Goal: Transaction & Acquisition: Purchase product/service

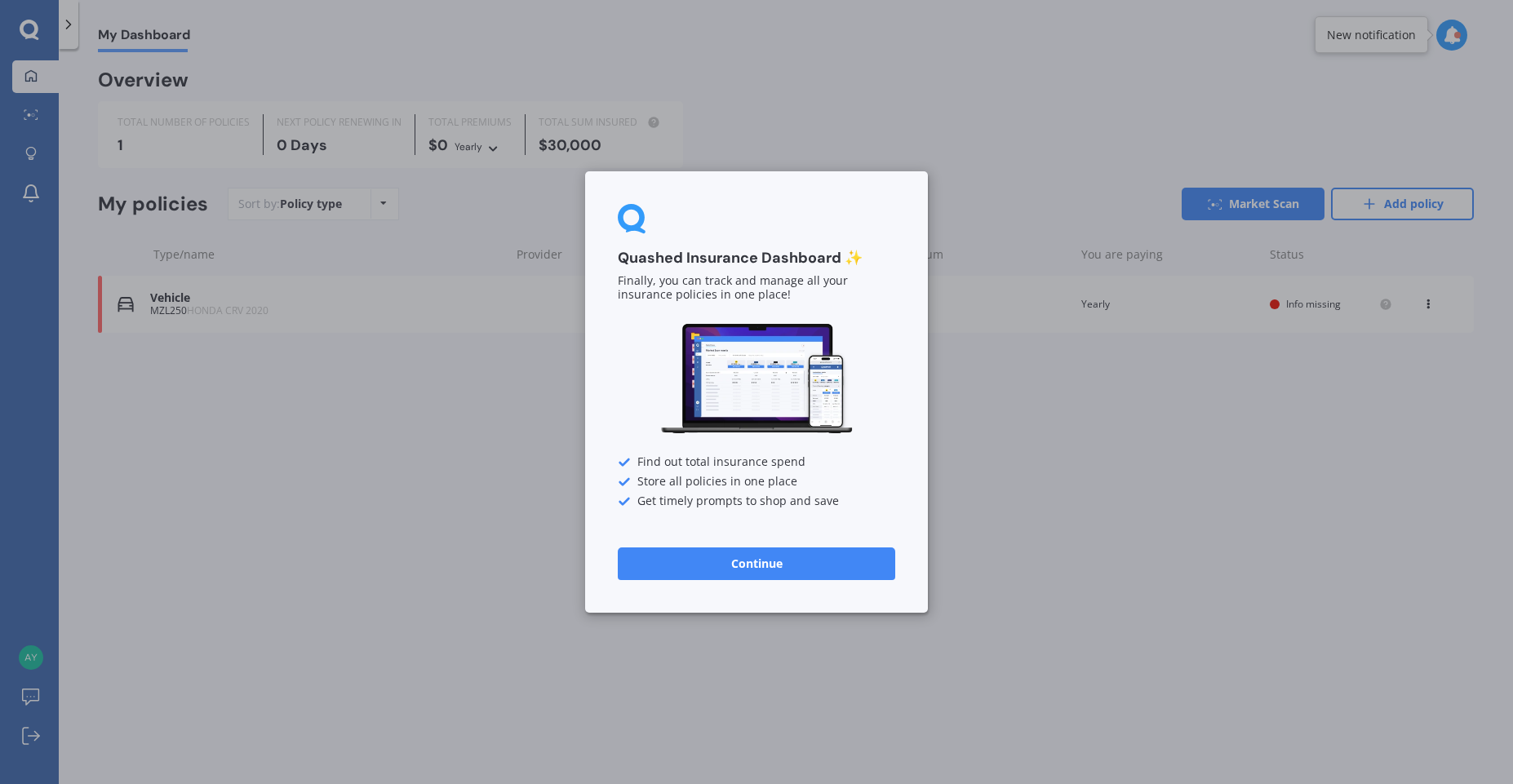
click at [812, 564] on button "Continue" at bounding box center [756, 564] width 277 height 33
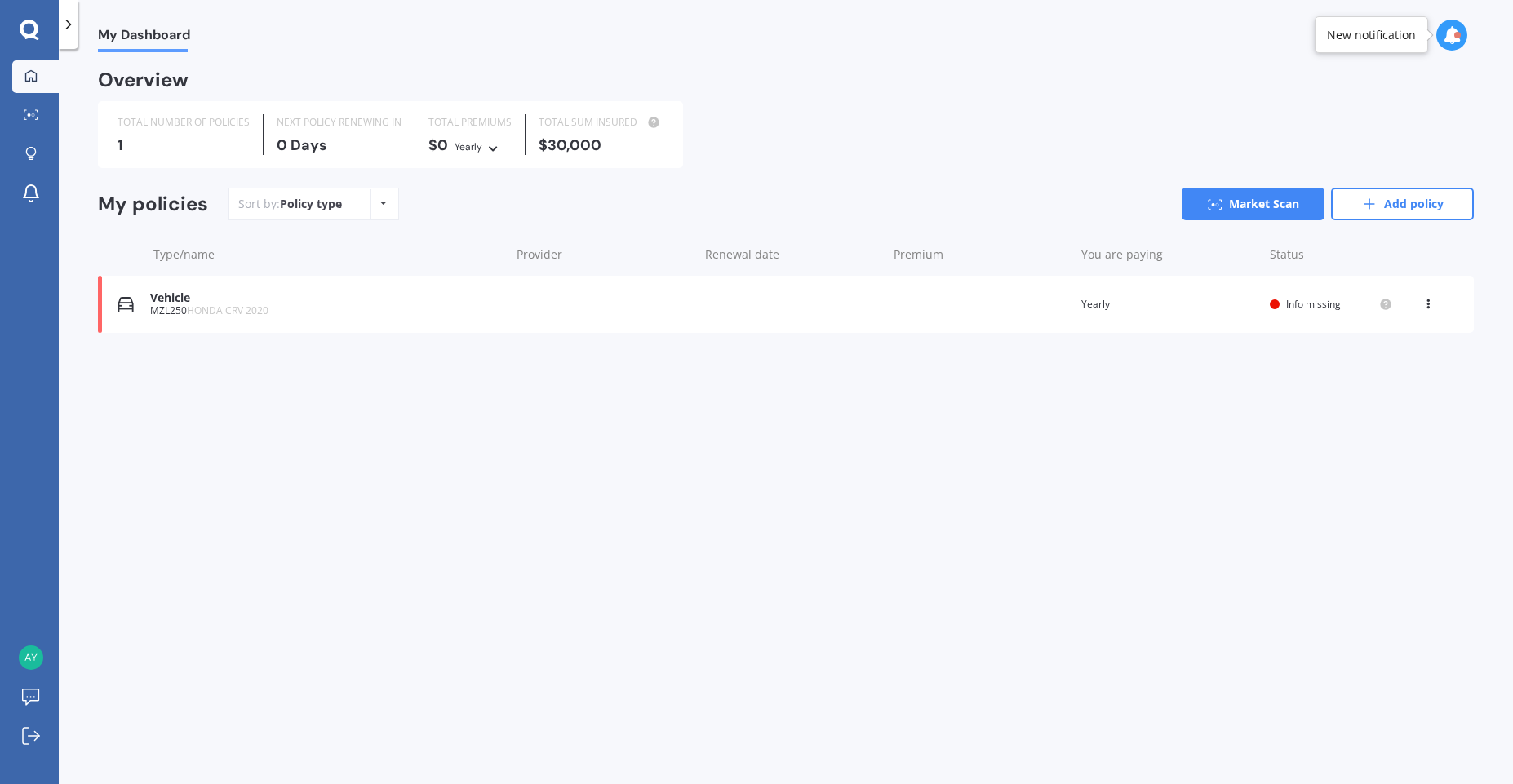
click at [261, 308] on span "HONDA CRV 2020" at bounding box center [227, 310] width 82 height 14
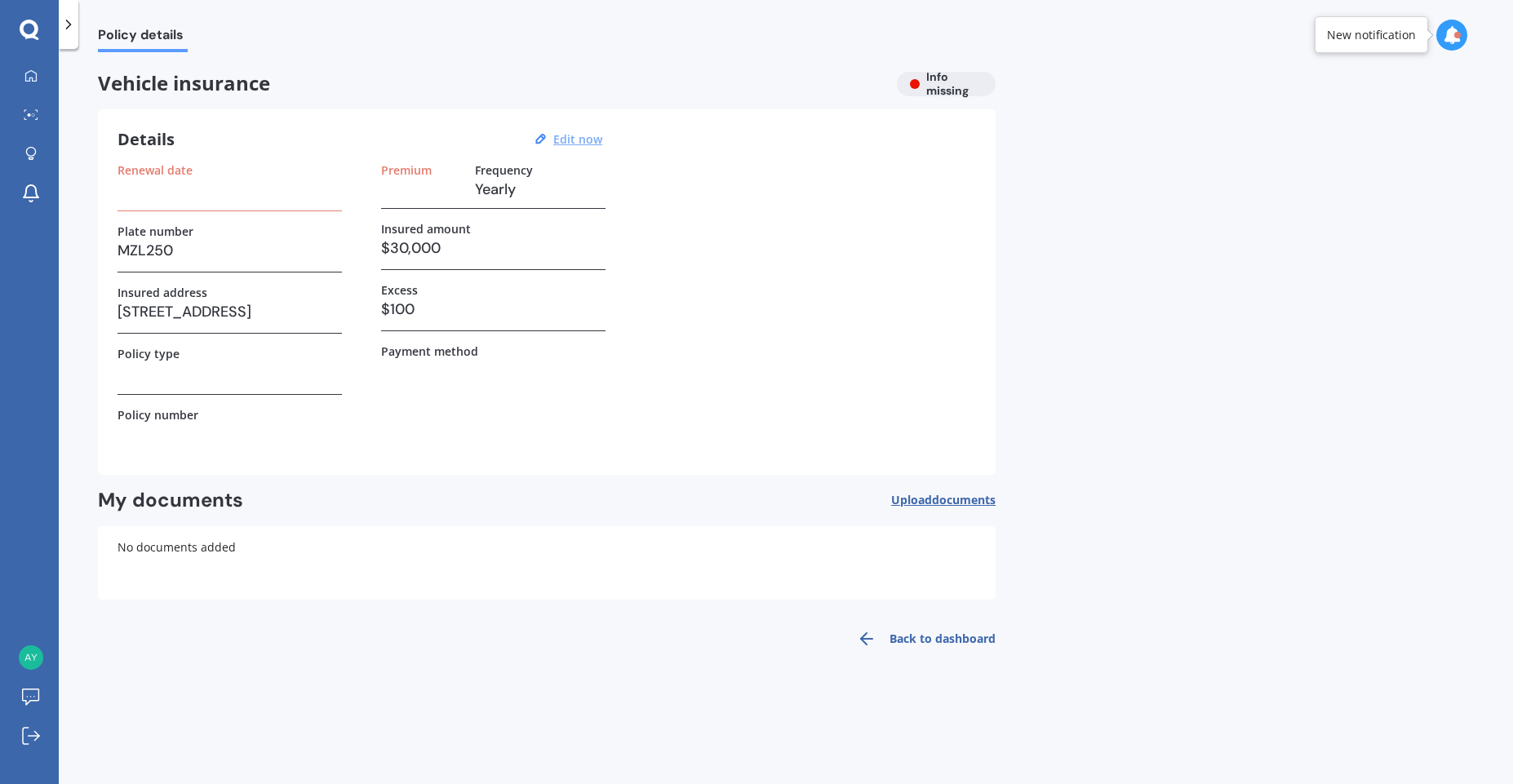
click at [581, 139] on u "Edit now" at bounding box center [578, 139] width 49 height 15
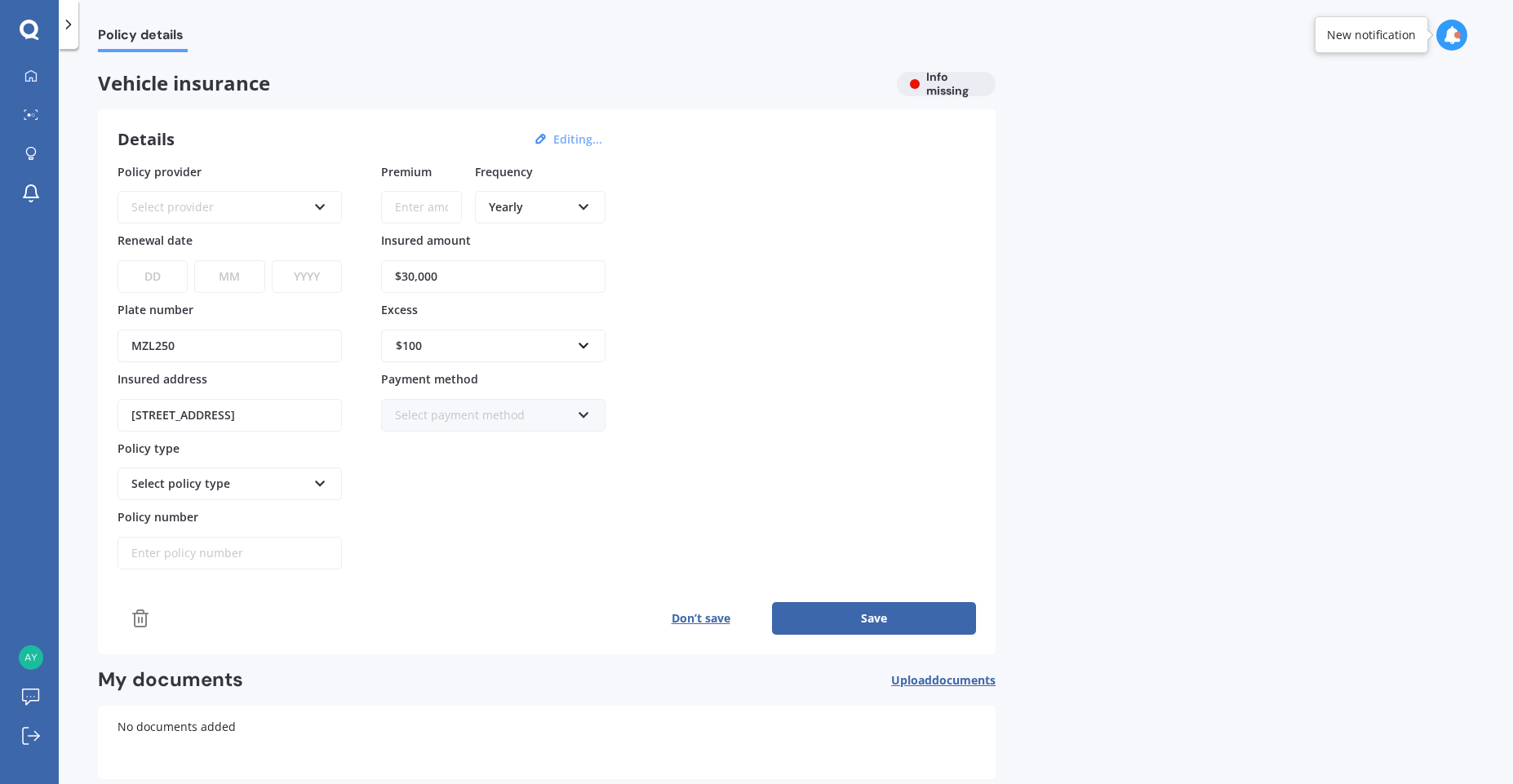
click at [197, 213] on div "Select provider" at bounding box center [219, 207] width 176 height 18
click at [318, 169] on label "Policy provider" at bounding box center [227, 171] width 218 height 15
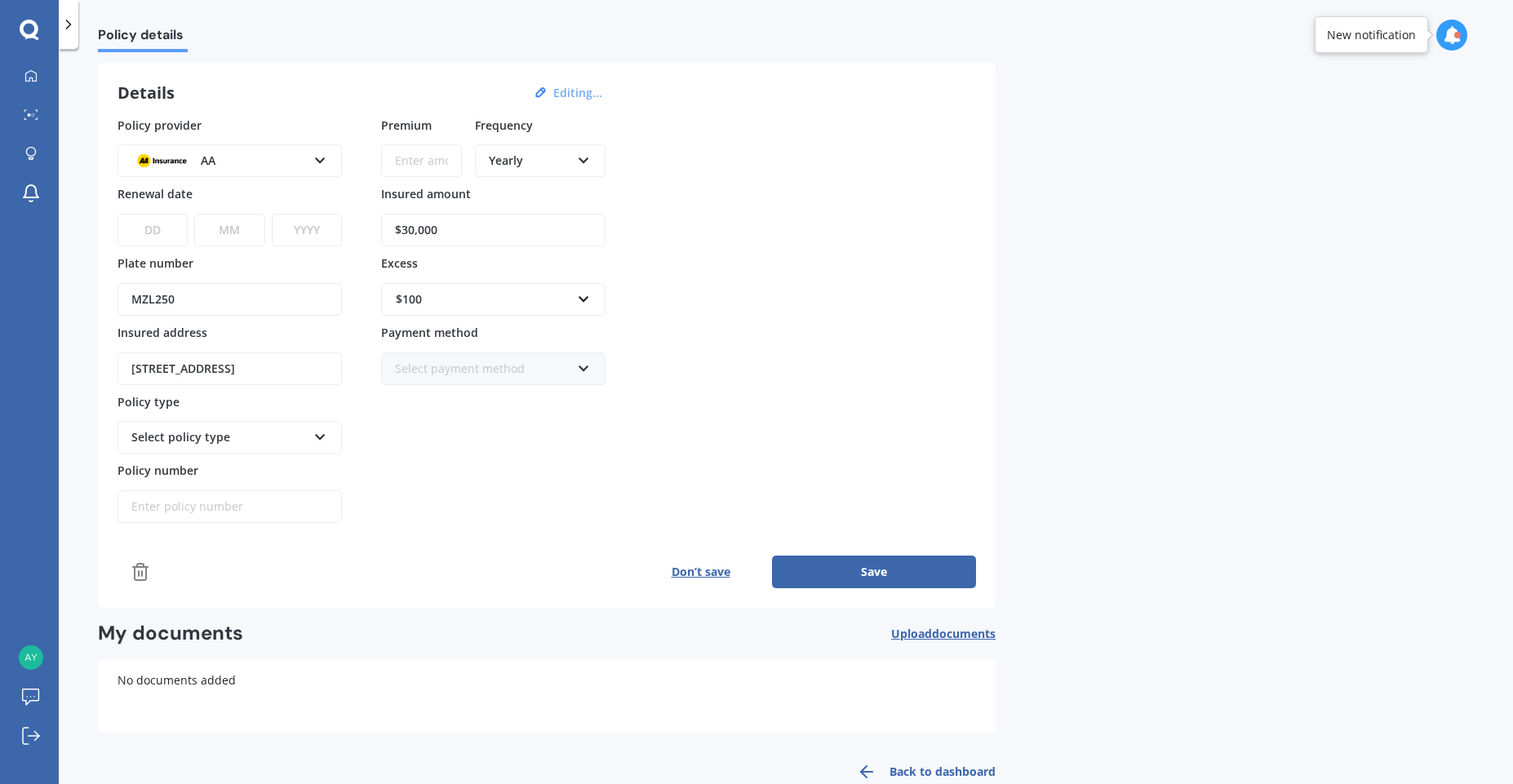
scroll to position [83, 0]
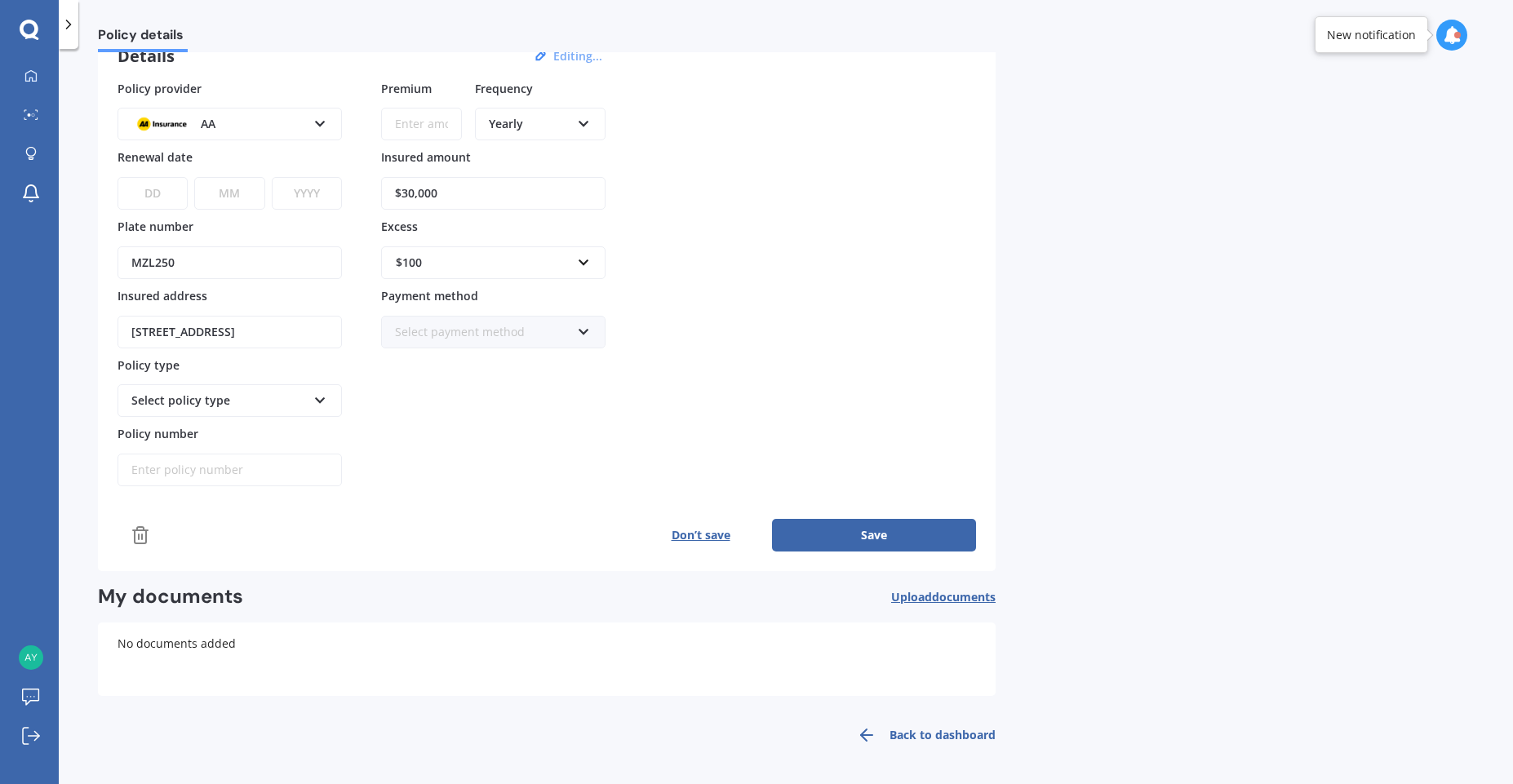
click at [303, 394] on div "Select policy type" at bounding box center [219, 400] width 176 height 18
click at [302, 435] on div "Comprehensive" at bounding box center [230, 431] width 221 height 30
click at [401, 442] on div "Premium Frequency Yearly Yearly Six-Monthly Quarterly Monthly Fortnightly Weekl…" at bounding box center [494, 284] width 225 height 407
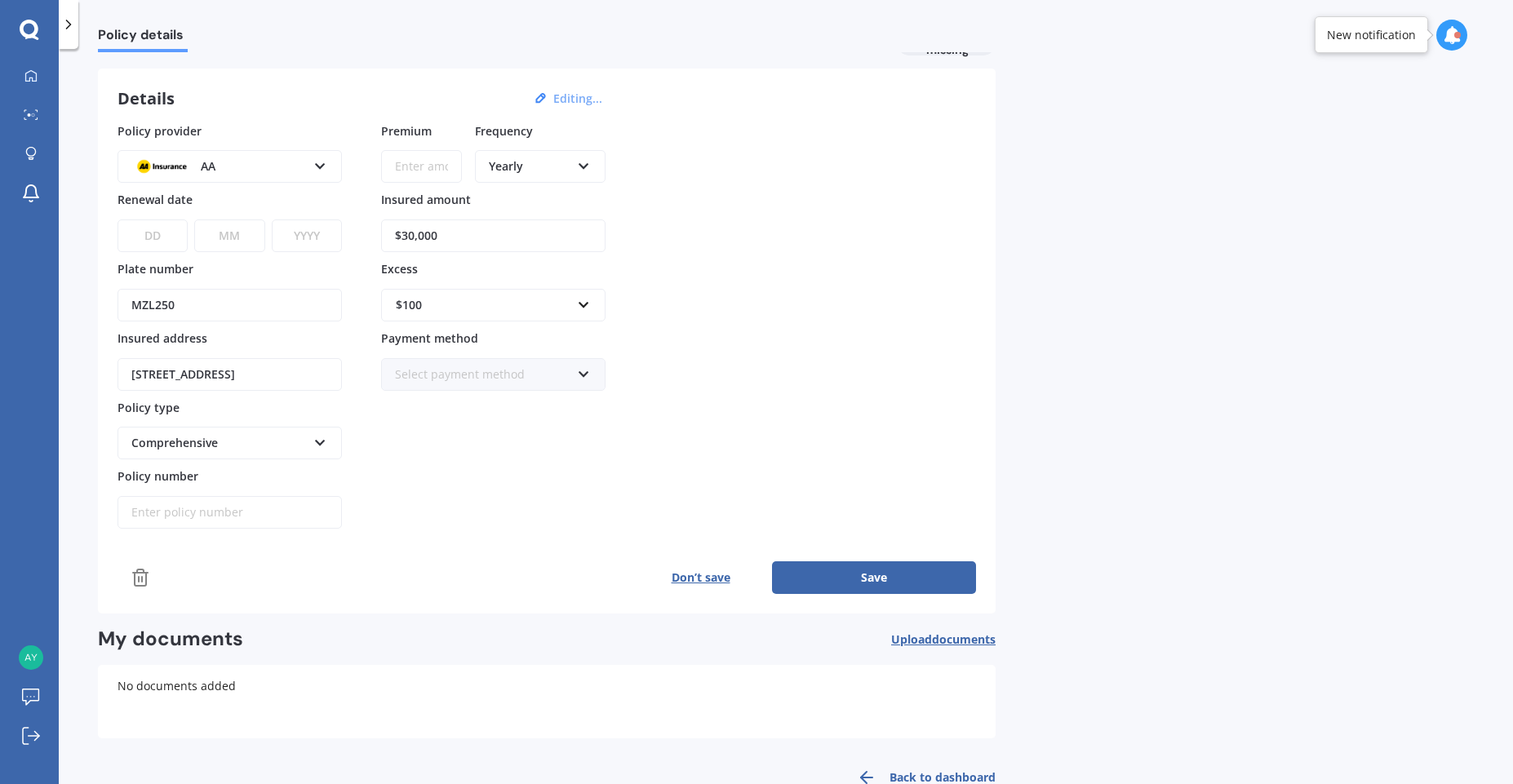
scroll to position [0, 0]
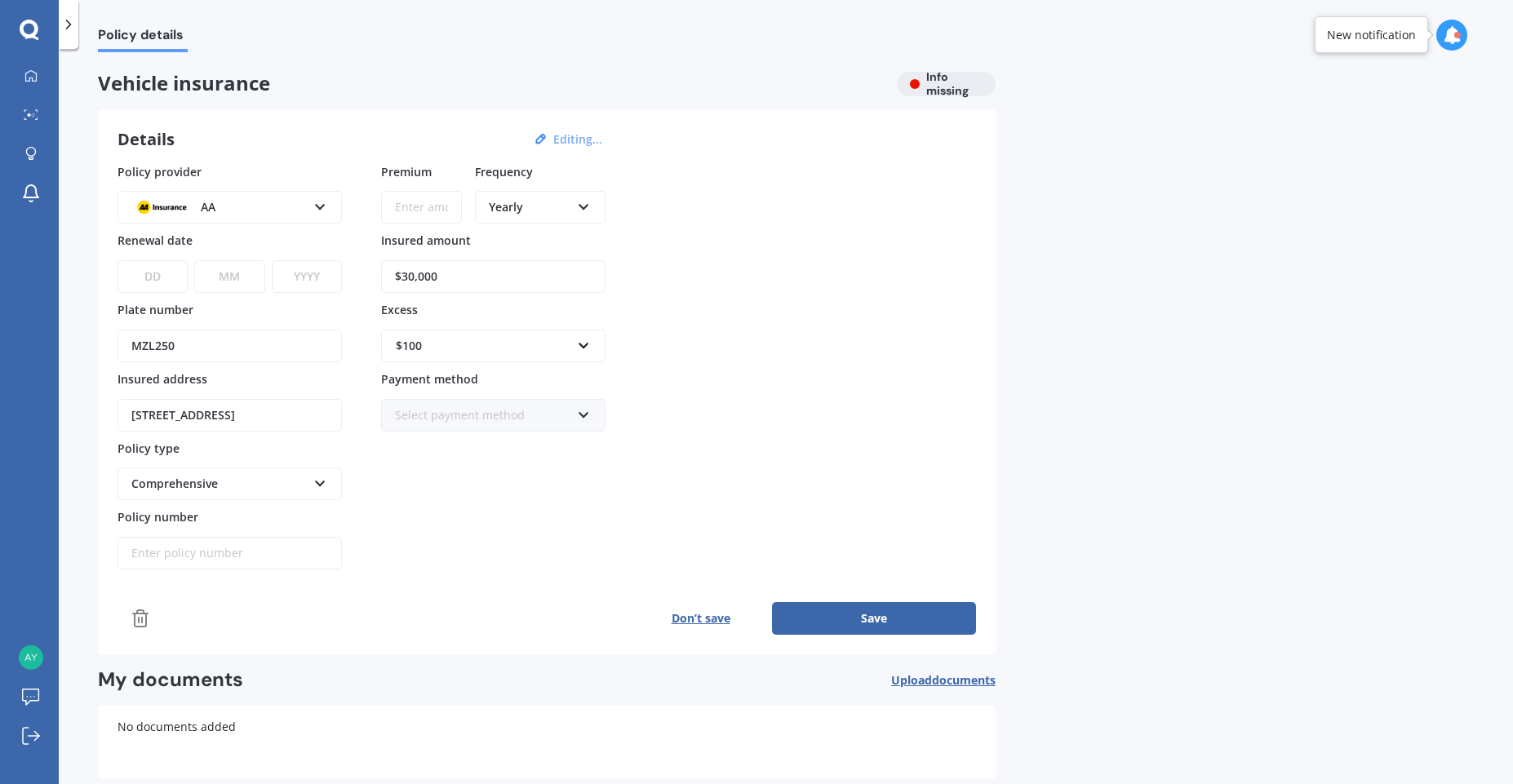
click at [830, 628] on button "Save" at bounding box center [873, 618] width 204 height 33
click at [689, 625] on button "Don’t save" at bounding box center [700, 618] width 143 height 33
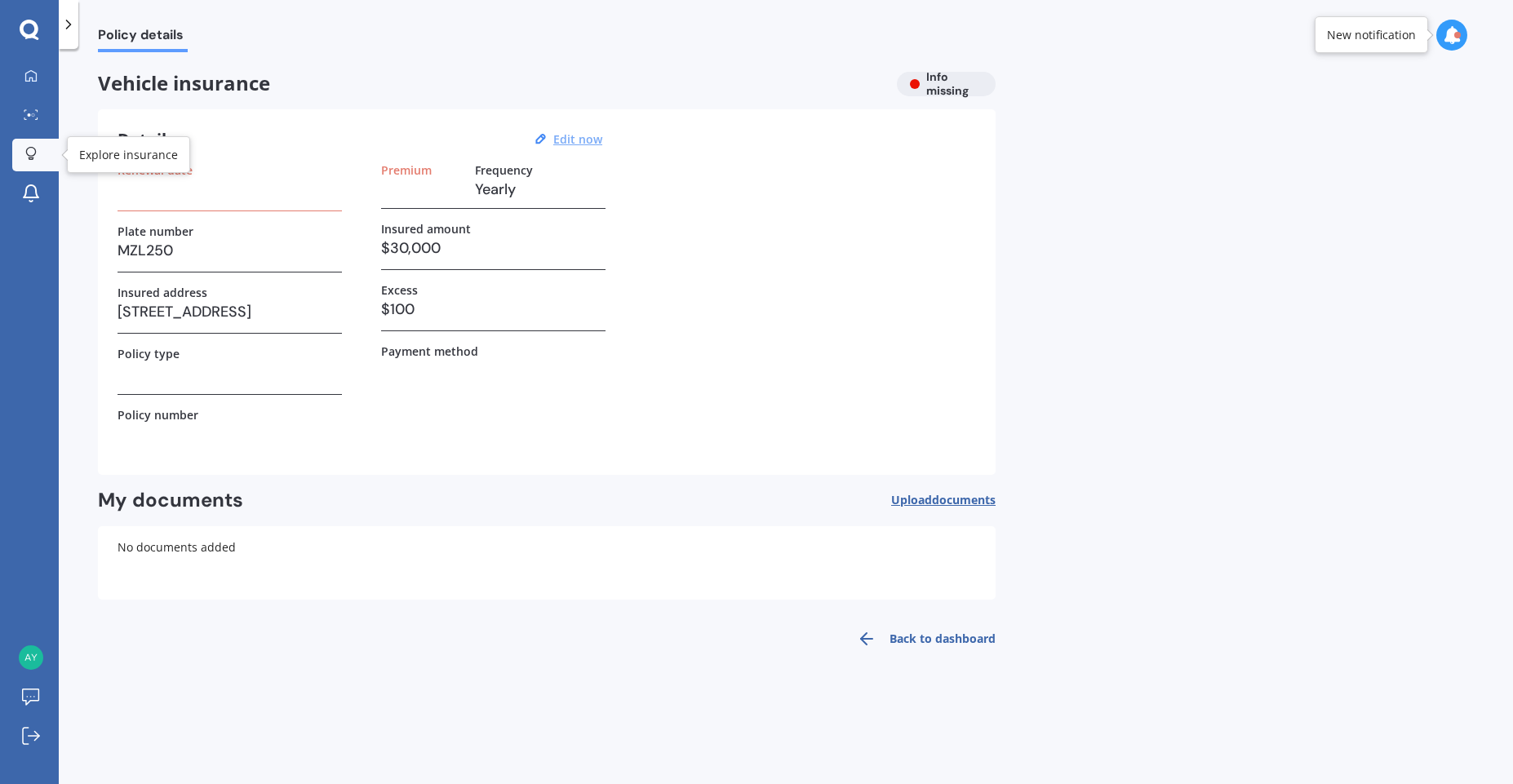
click at [35, 161] on div at bounding box center [30, 155] width 25 height 15
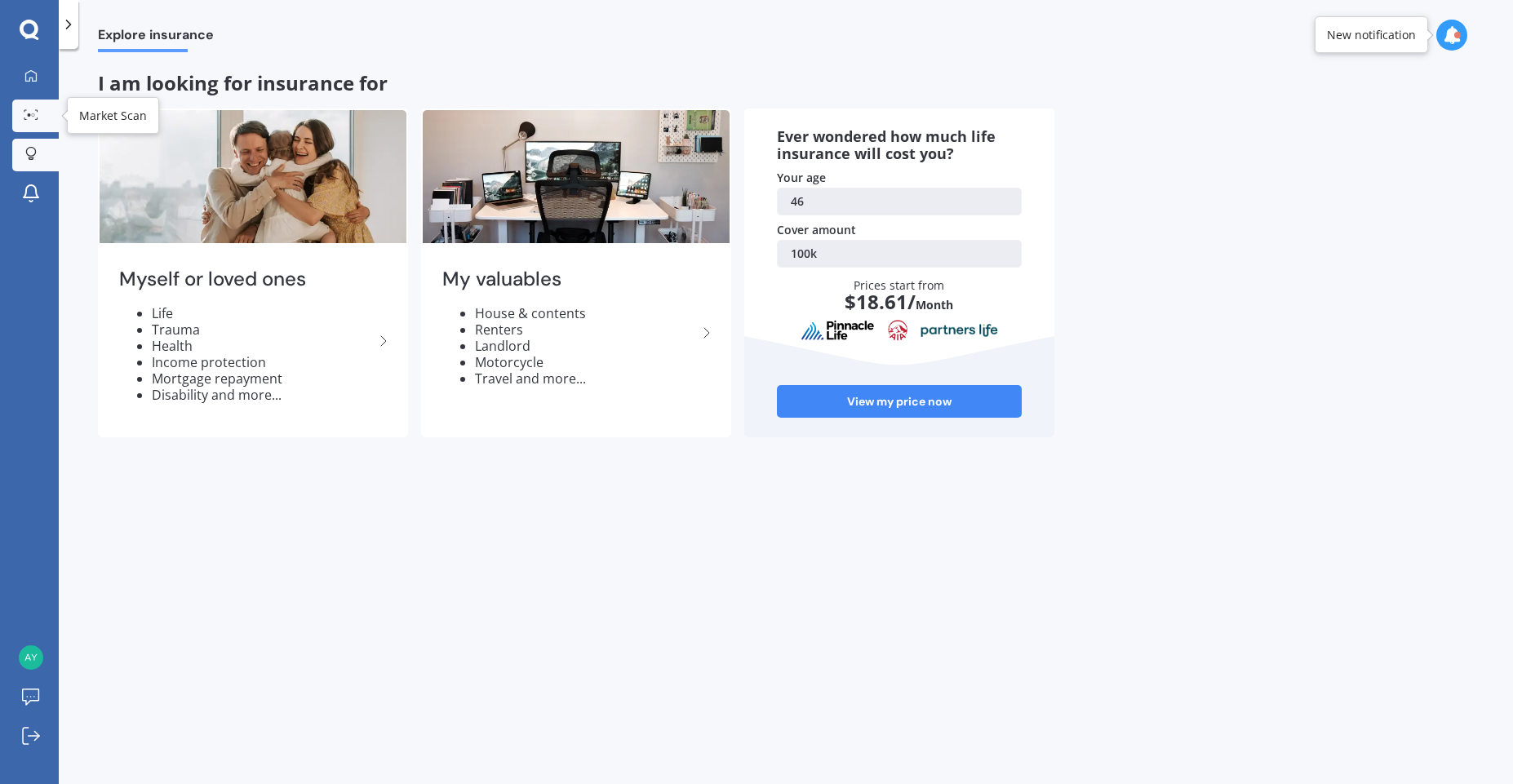
click at [31, 116] on icon at bounding box center [30, 114] width 14 height 11
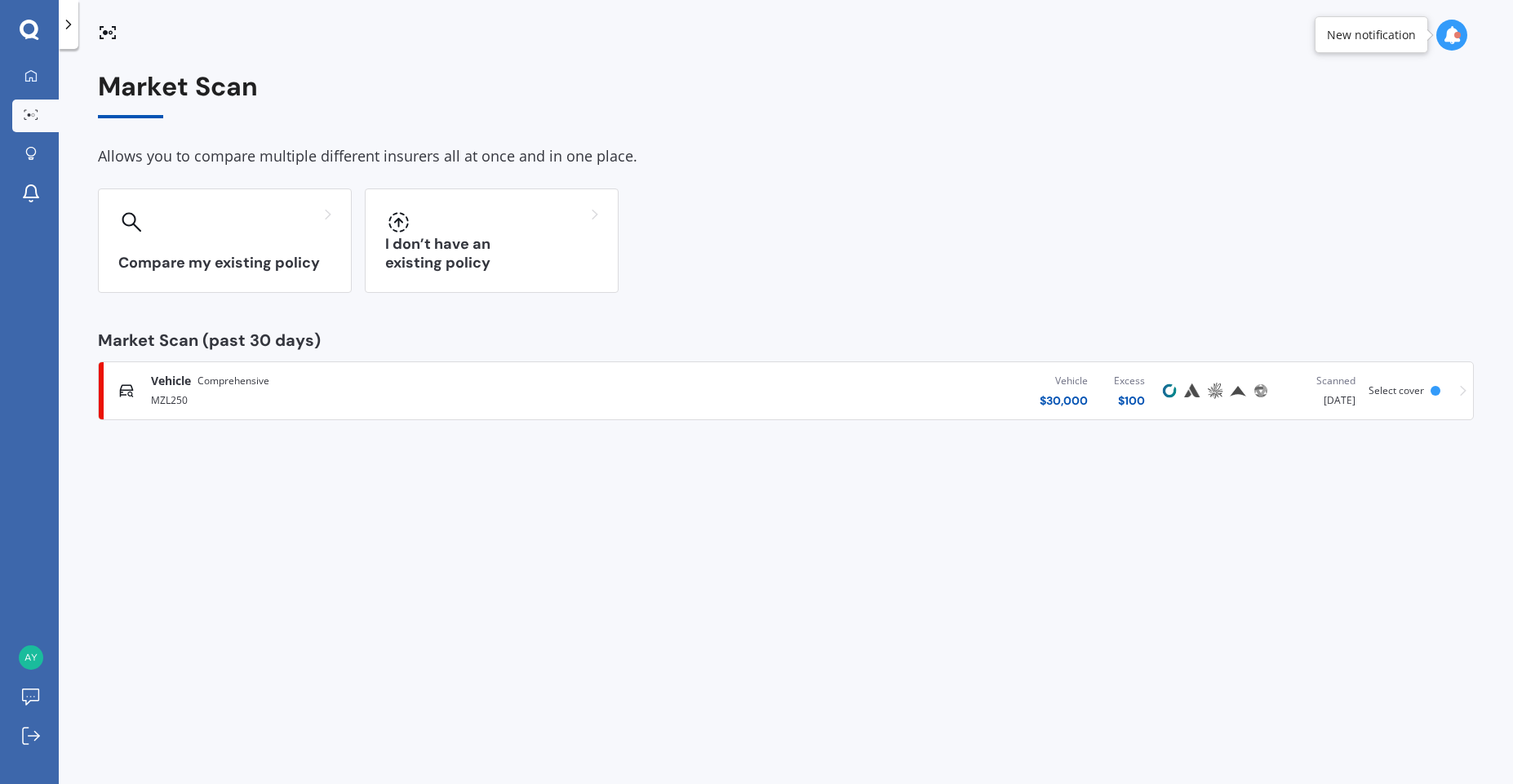
click at [1428, 391] on div "Select cover" at bounding box center [1399, 391] width 62 height 12
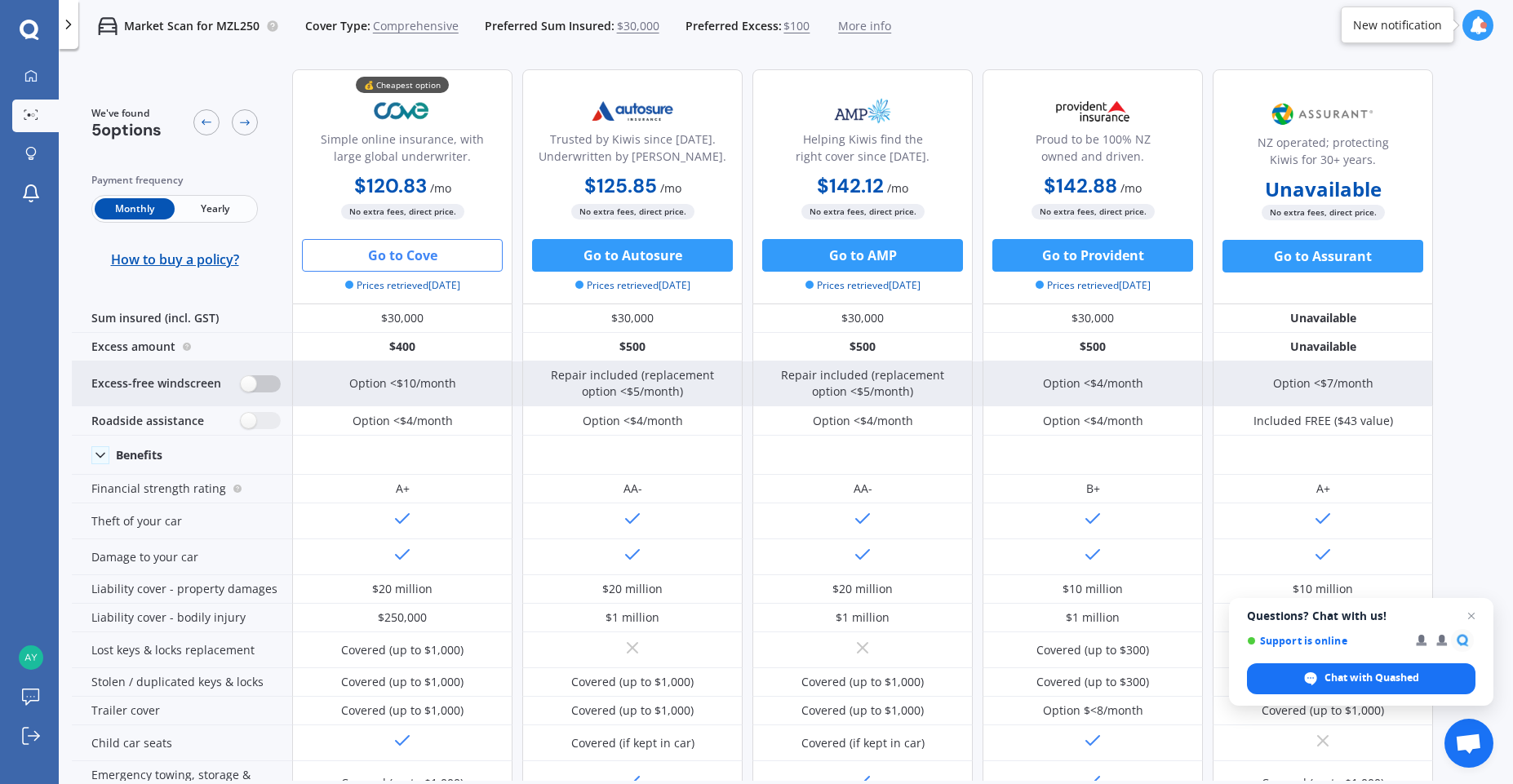
click at [254, 388] on label at bounding box center [260, 384] width 40 height 17
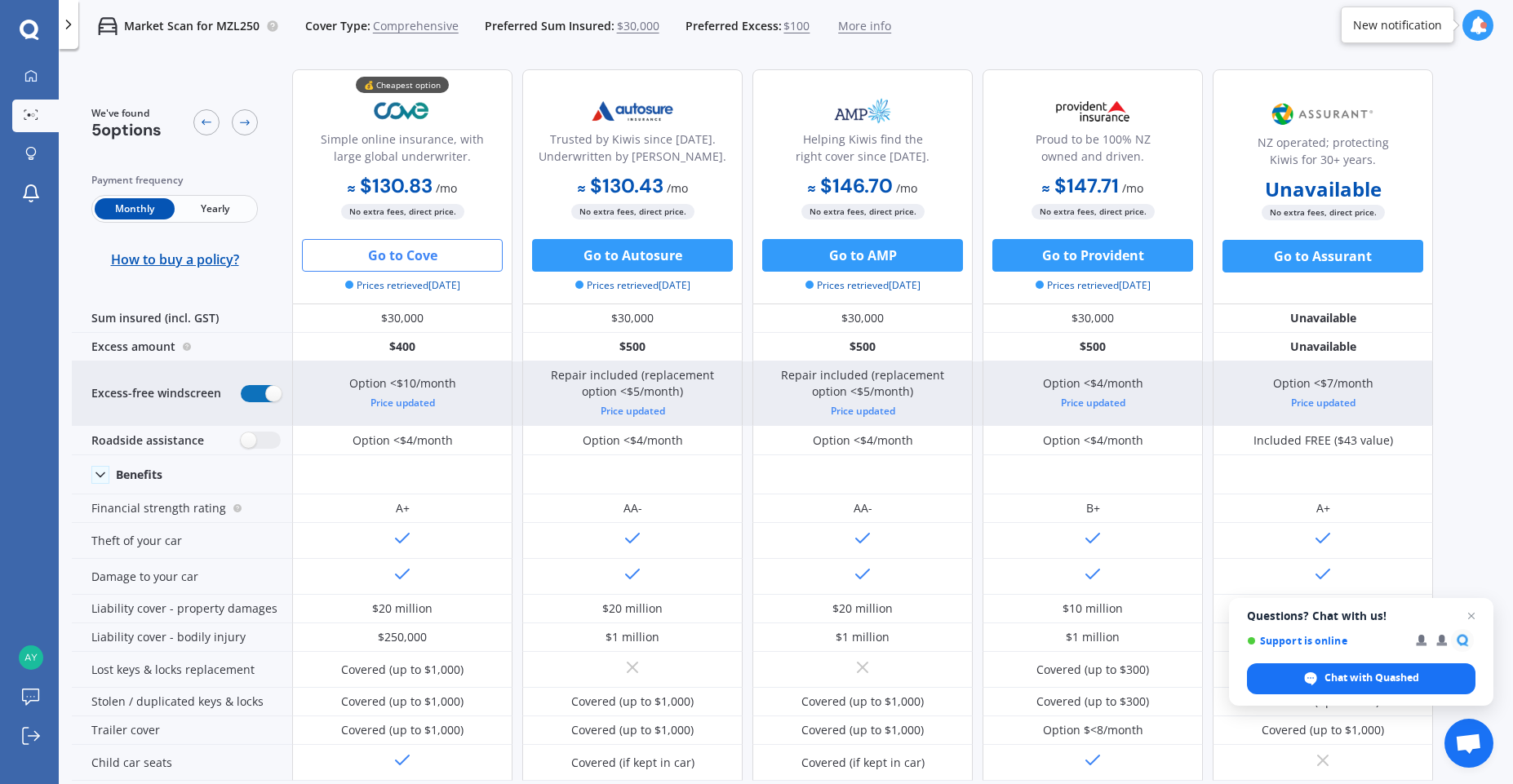
click at [255, 396] on label at bounding box center [260, 394] width 40 height 17
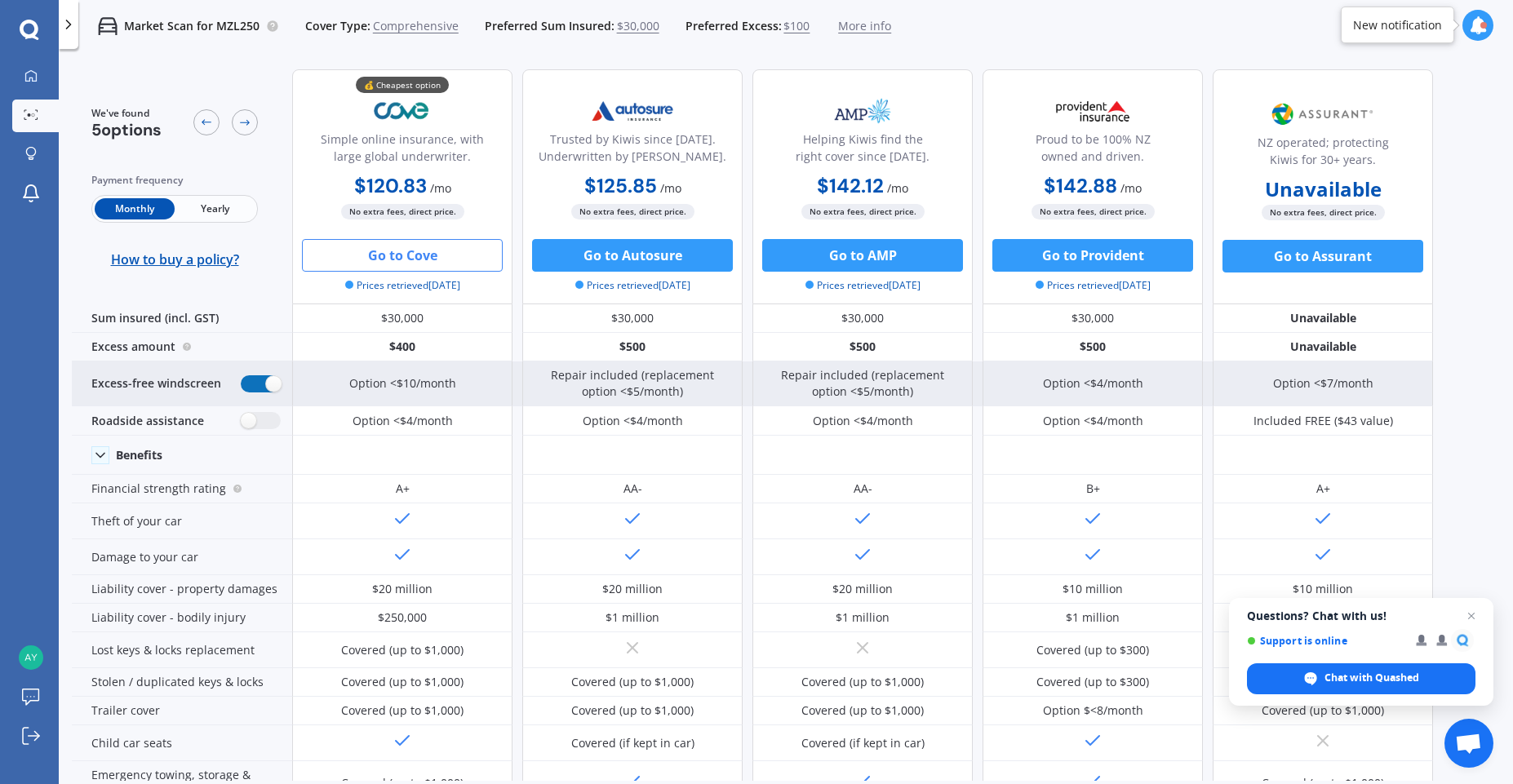
radio input "false"
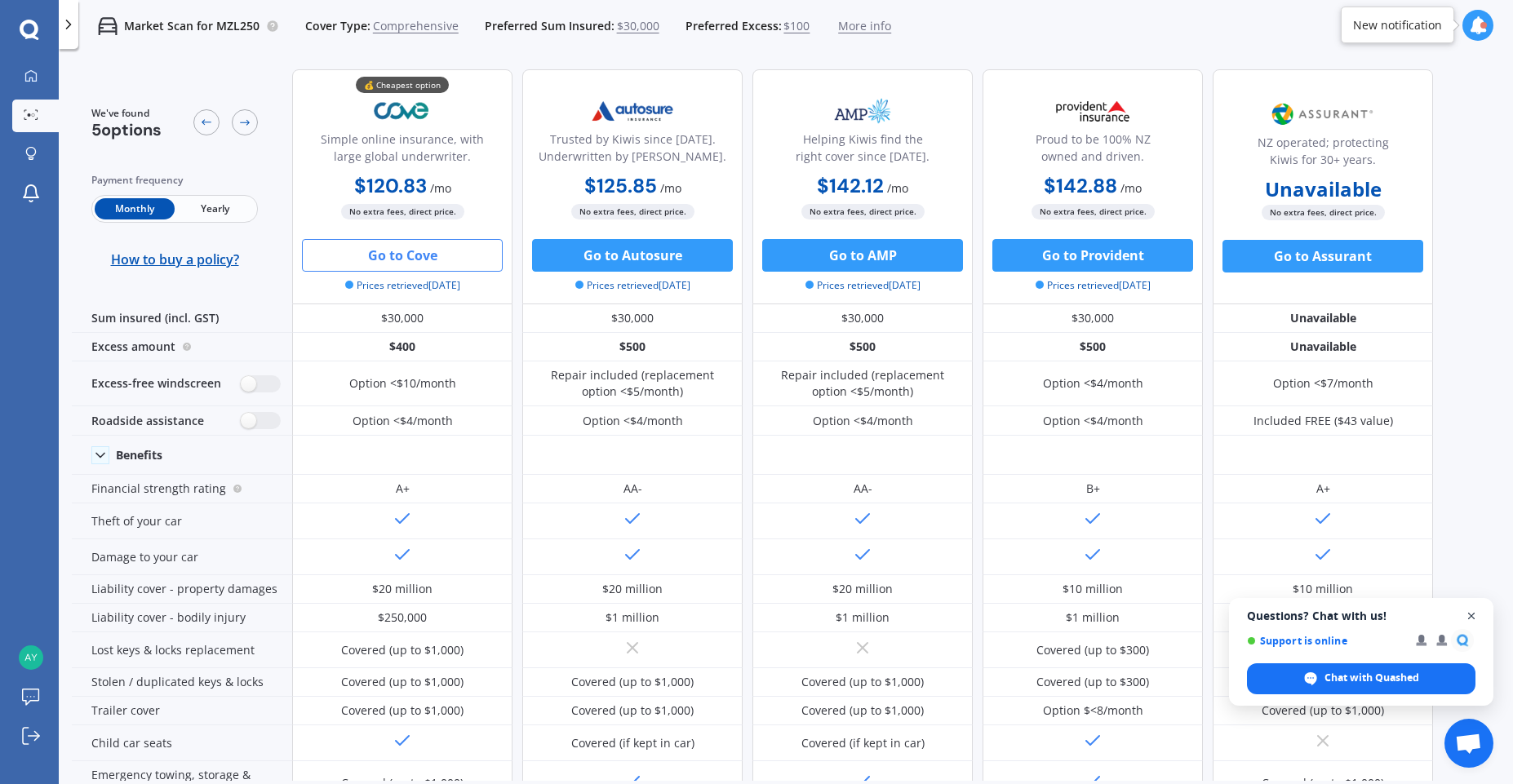
click at [1473, 619] on span "Close chat" at bounding box center [1472, 616] width 20 height 20
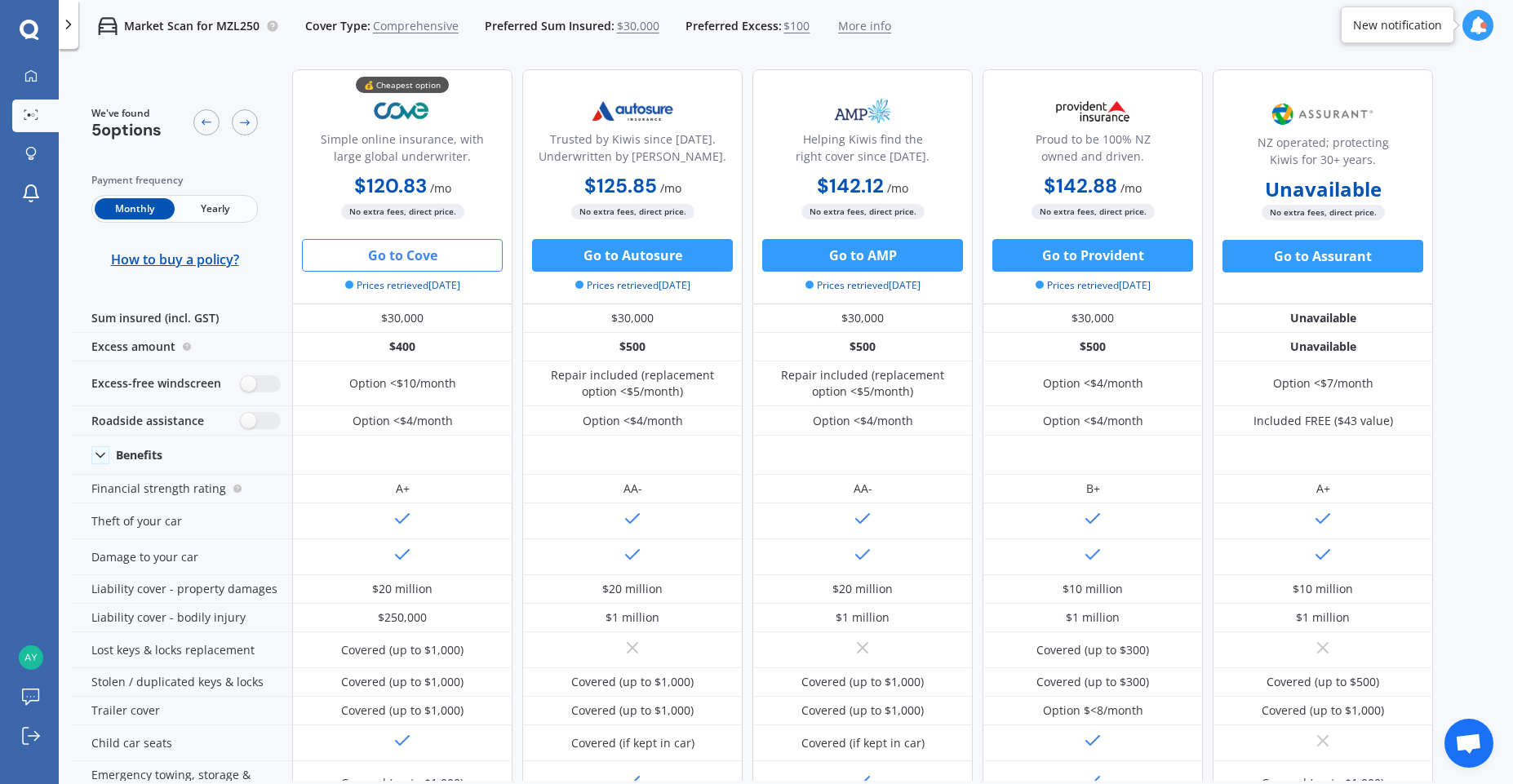
click at [1480, 28] on icon at bounding box center [1477, 24] width 18 height 18
click at [1315, 20] on div "Market Scan for MZL250 Cover Type: Comprehensive Preferred Sum Insured: $30,000…" at bounding box center [786, 26] width 1455 height 52
click at [249, 126] on icon at bounding box center [244, 122] width 13 height 13
click at [248, 116] on icon at bounding box center [244, 122] width 13 height 13
click at [194, 122] on div at bounding box center [206, 122] width 26 height 26
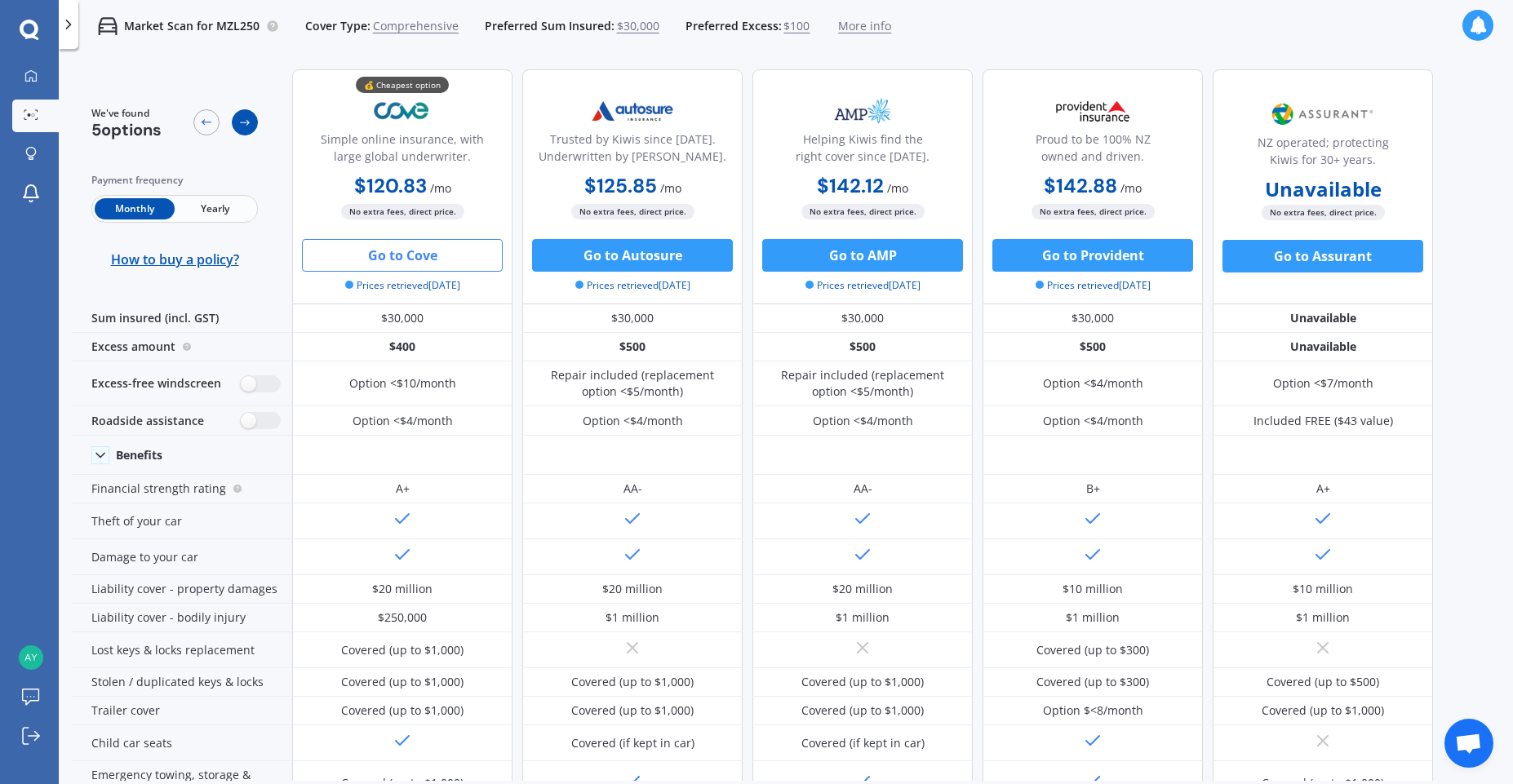
drag, startPoint x: 223, startPoint y: 127, endPoint x: 243, endPoint y: 127, distance: 20.0
click at [227, 129] on div at bounding box center [226, 123] width 64 height 34
click at [244, 129] on div at bounding box center [244, 122] width 26 height 26
click at [212, 125] on icon at bounding box center [206, 122] width 13 height 13
click at [256, 133] on div at bounding box center [226, 123] width 64 height 34
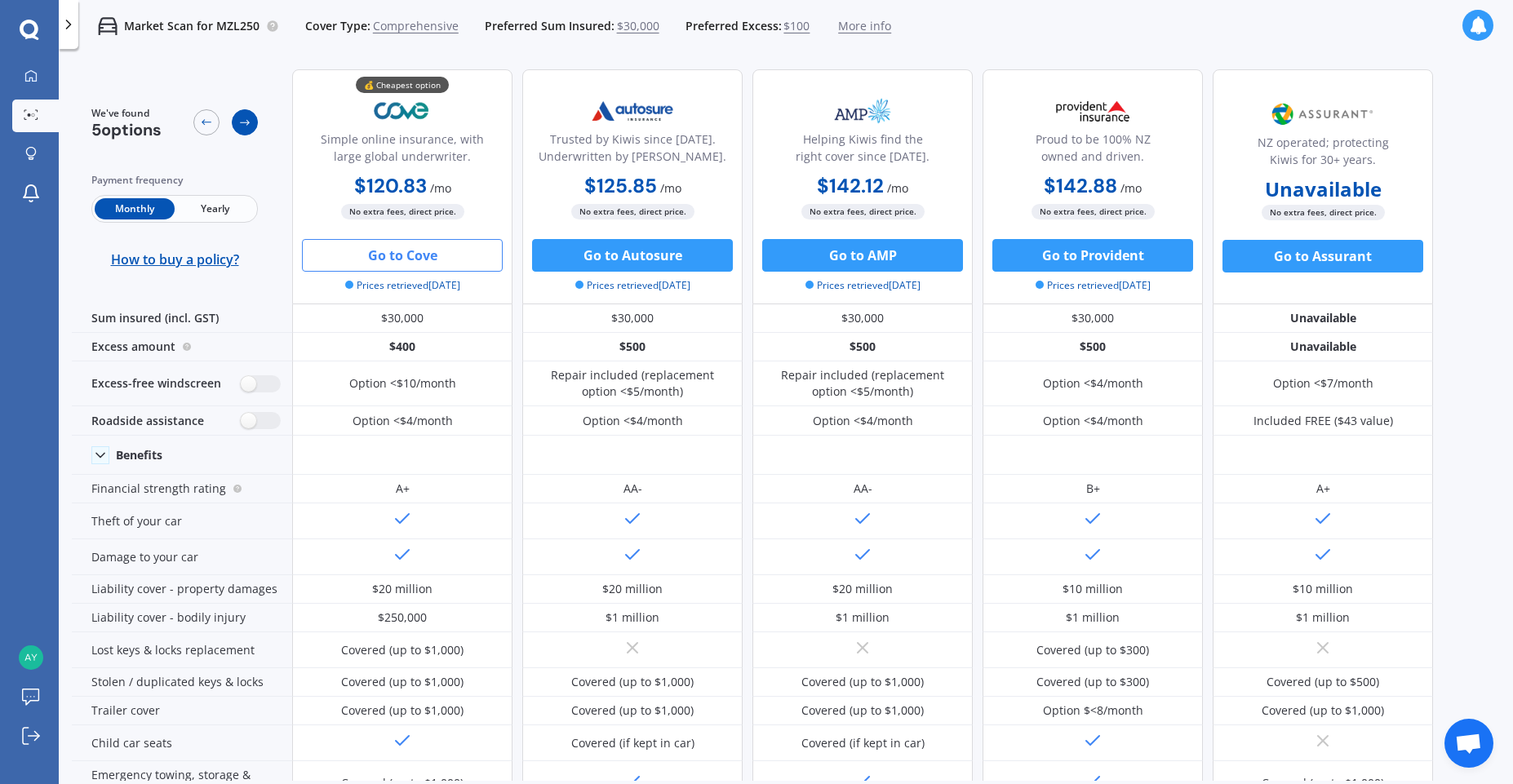
click at [244, 129] on div at bounding box center [244, 122] width 26 height 26
click at [206, 125] on icon at bounding box center [206, 122] width 13 height 13
click at [243, 128] on icon at bounding box center [244, 122] width 13 height 13
click at [620, 261] on button "Go to Autosure" at bounding box center [633, 255] width 201 height 33
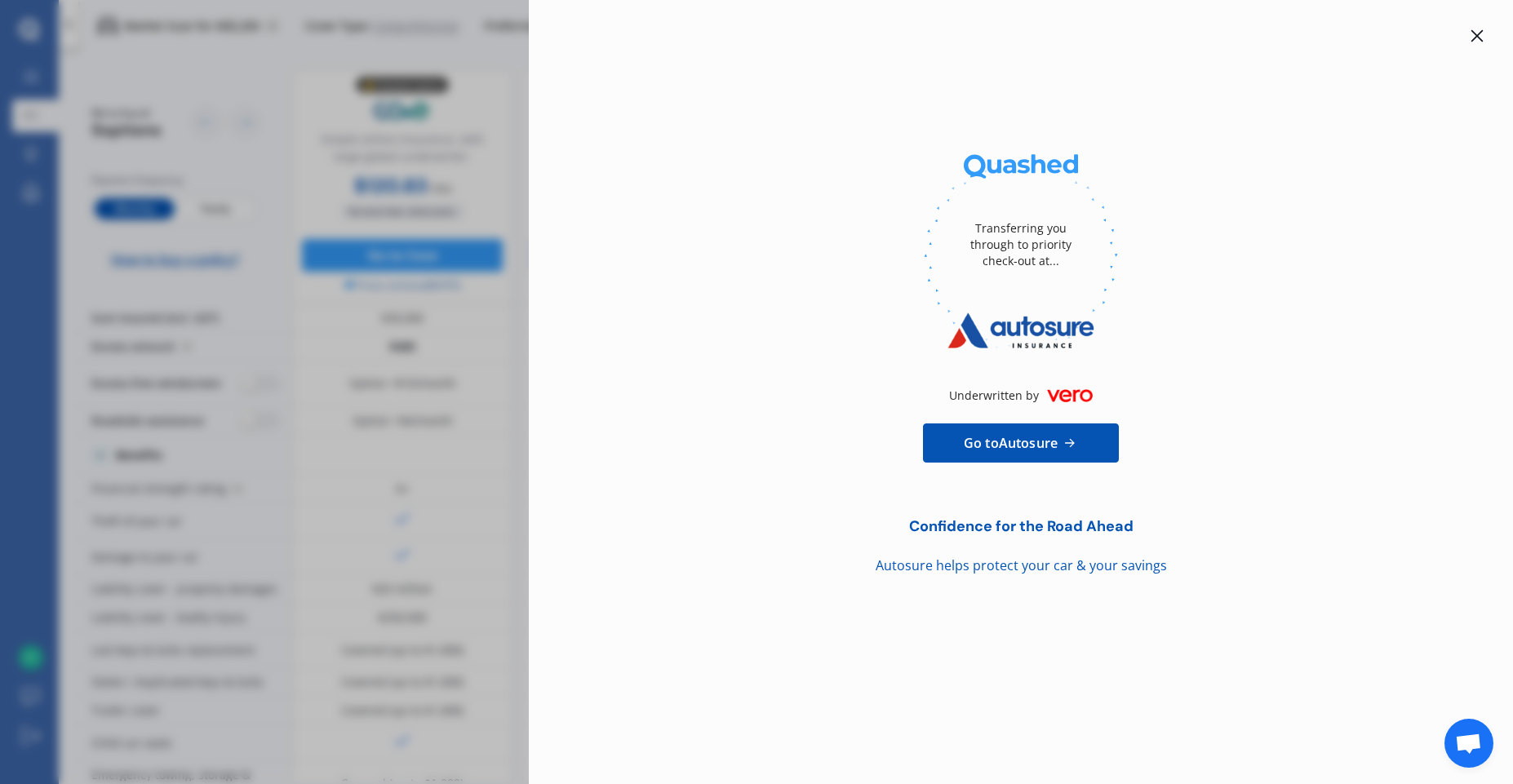
click at [1479, 37] on icon at bounding box center [1477, 35] width 13 height 13
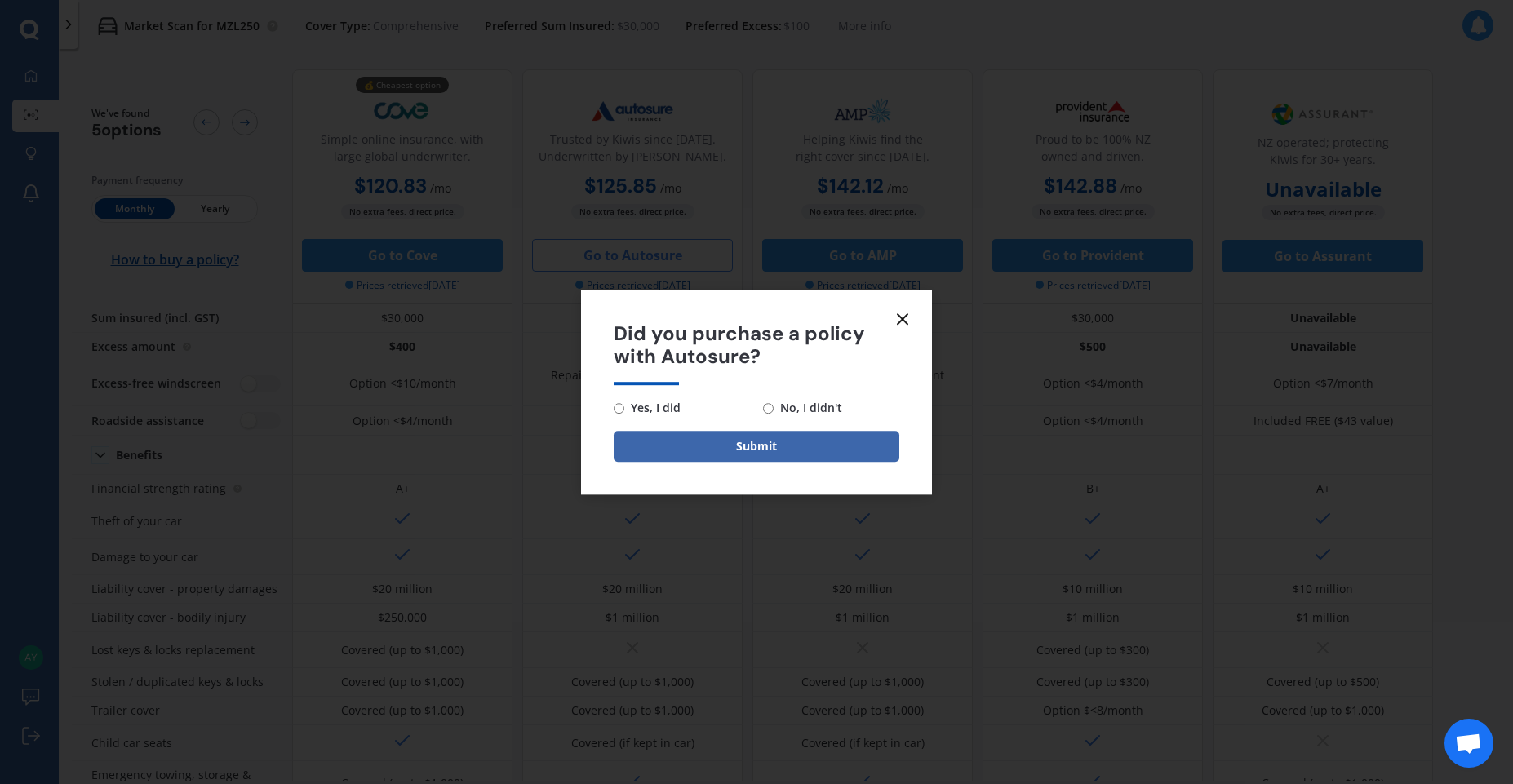
click at [794, 413] on span "No, I didn't" at bounding box center [807, 407] width 68 height 19
click at [773, 413] on input "No, I didn't" at bounding box center [768, 408] width 11 height 11
radio input "true"
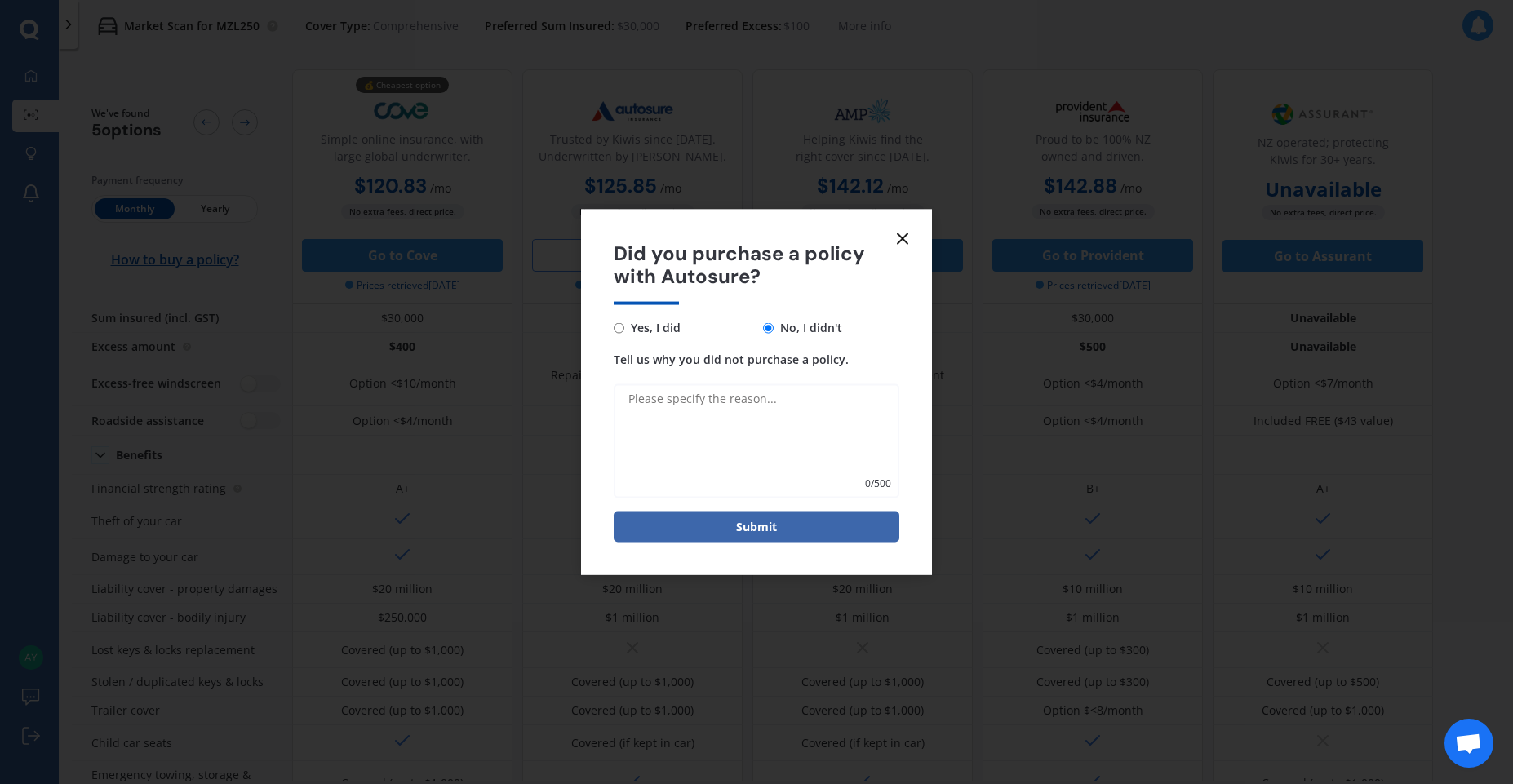
click at [909, 239] on icon at bounding box center [902, 237] width 19 height 19
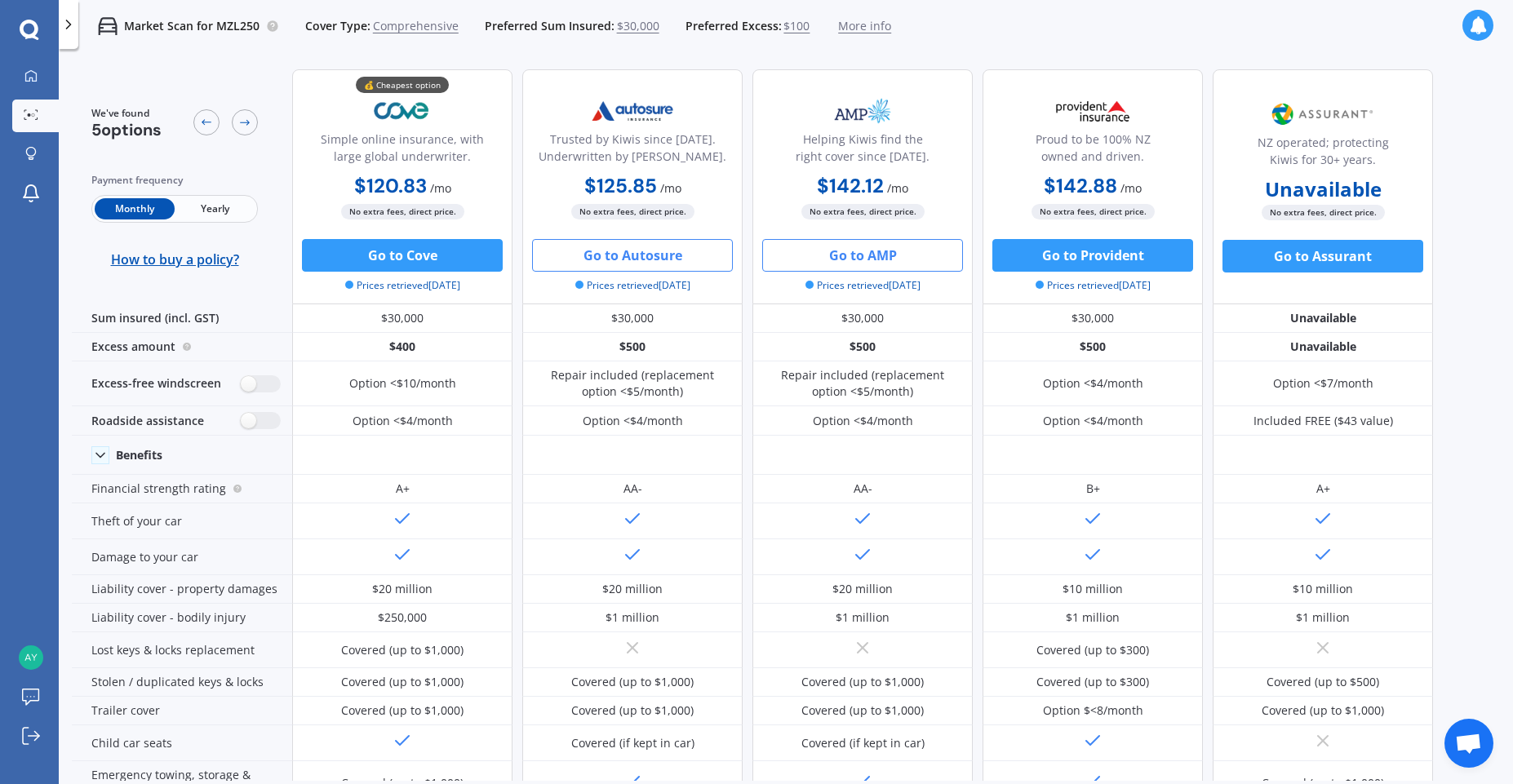
click at [855, 251] on button "Go to AMP" at bounding box center [863, 255] width 201 height 33
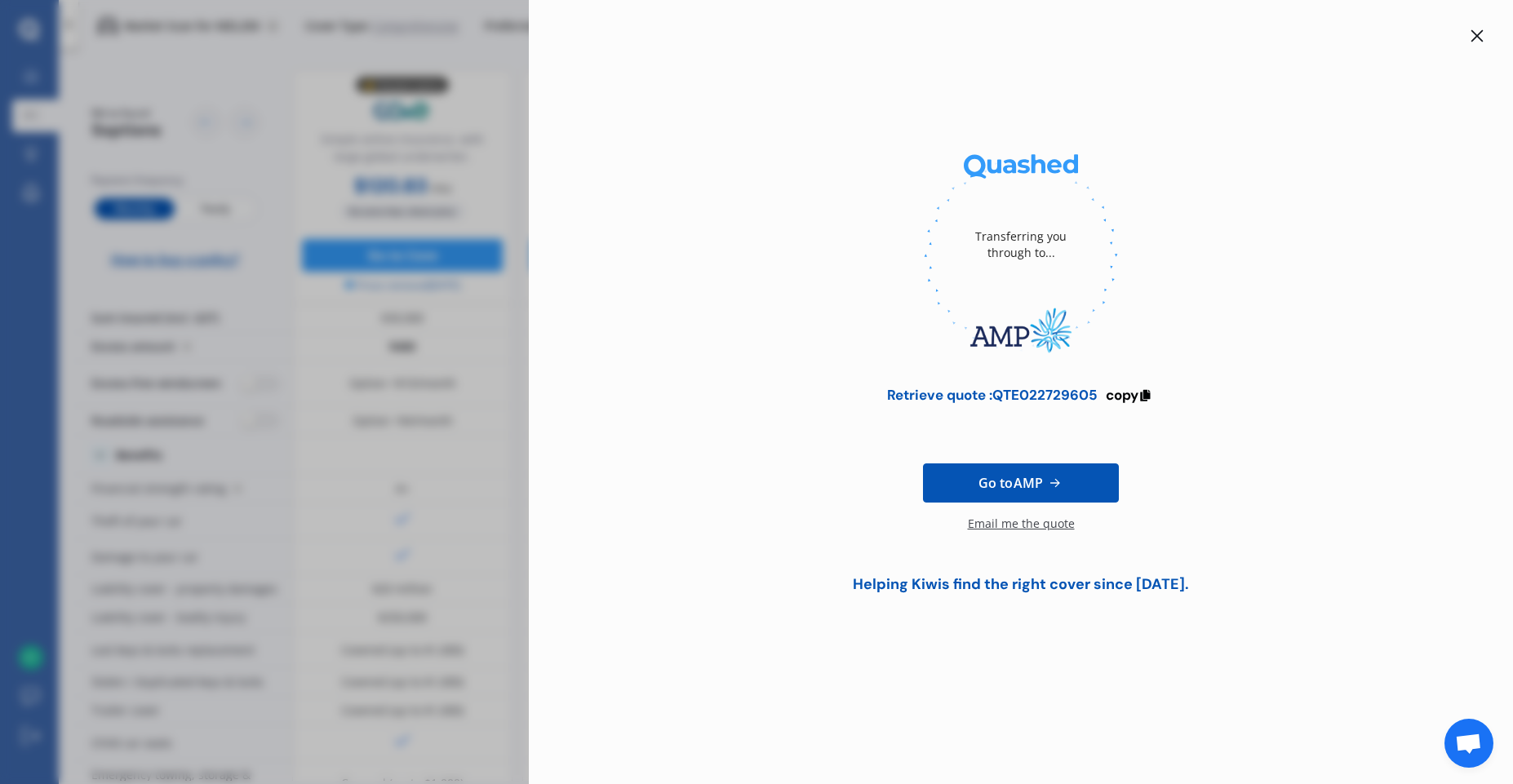
click at [1466, 35] on div at bounding box center [1021, 35] width 932 height 19
click at [1485, 27] on div at bounding box center [1477, 35] width 19 height 19
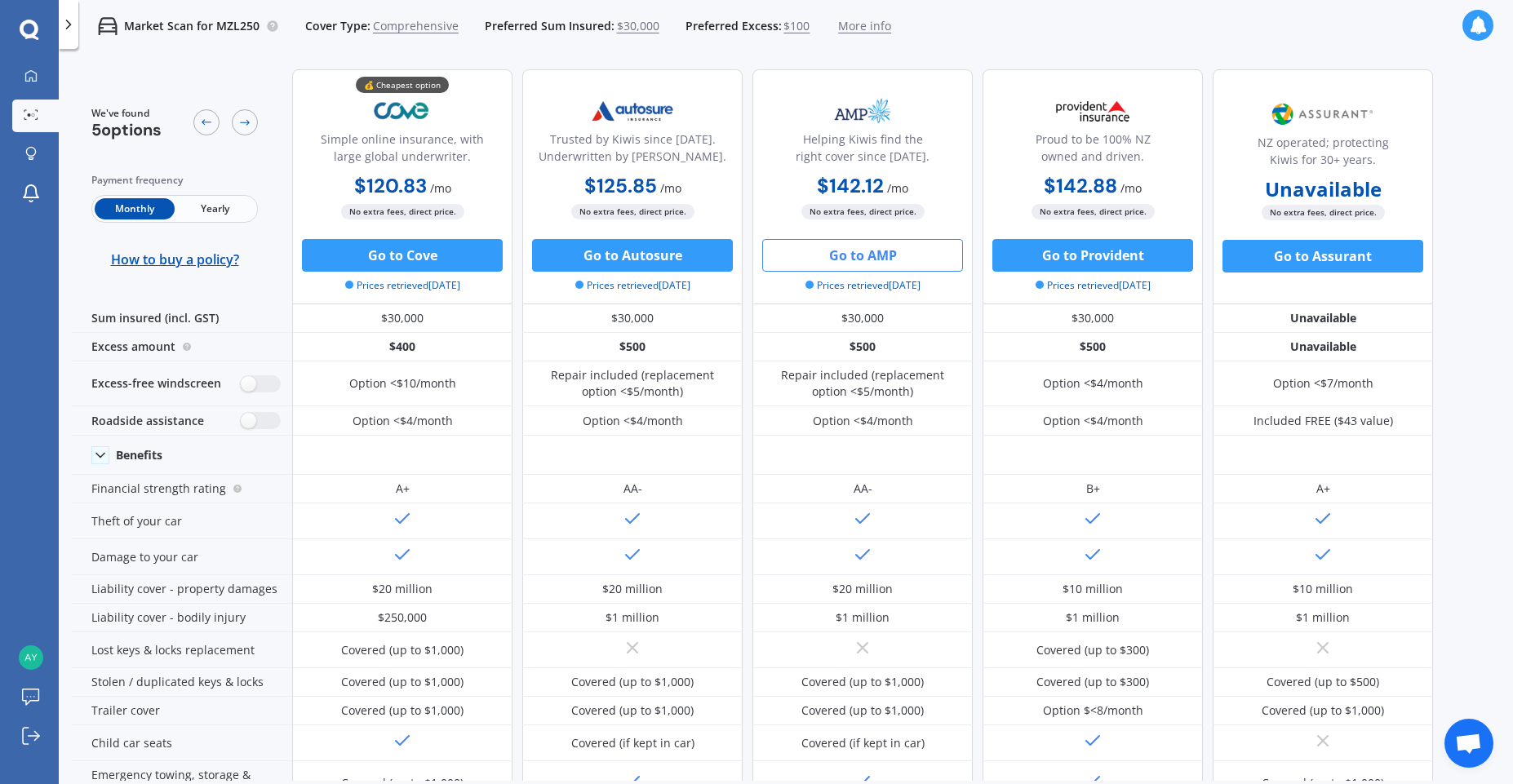
click at [1482, 28] on icon at bounding box center [1477, 24] width 18 height 18
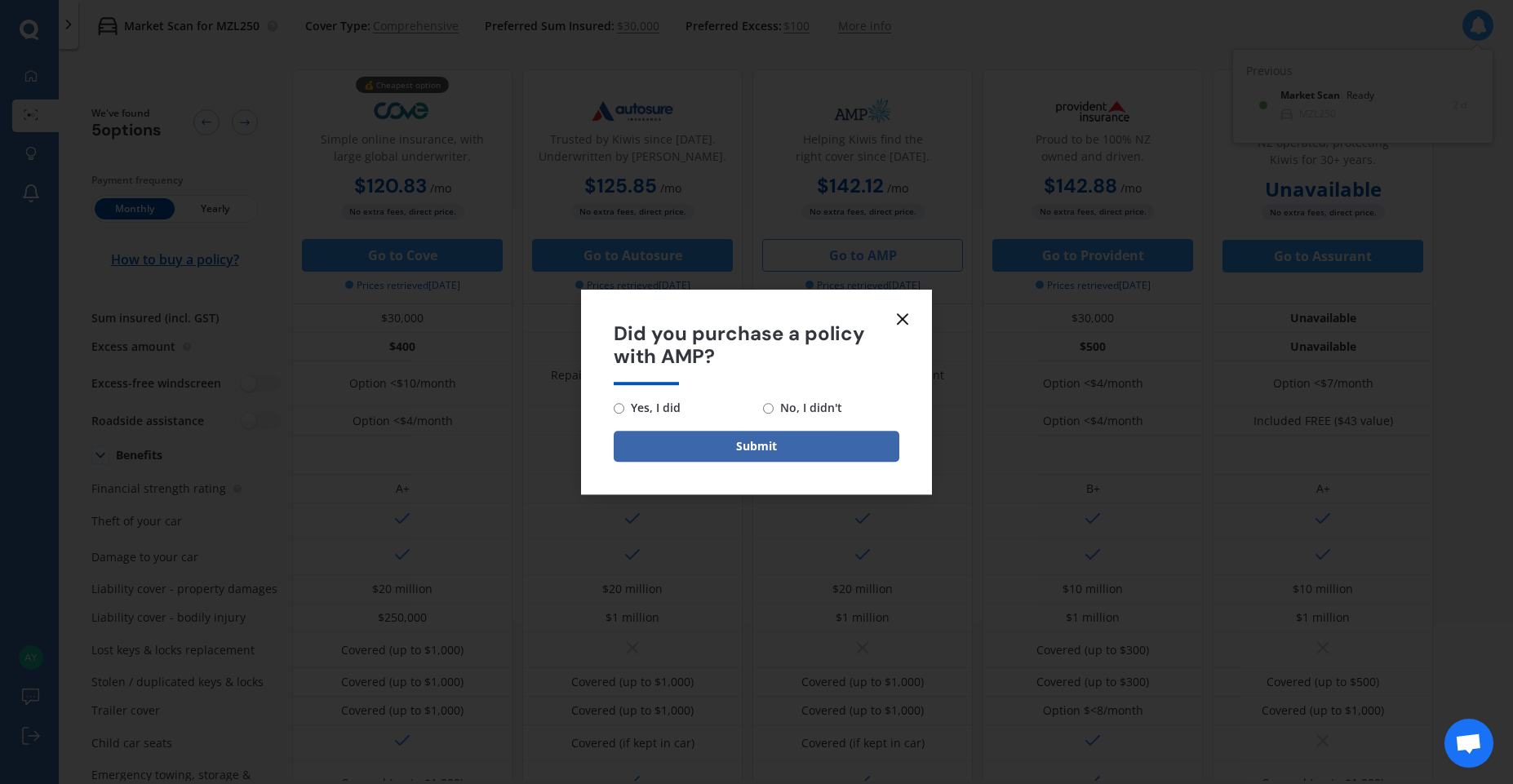
click at [898, 320] on icon at bounding box center [902, 318] width 19 height 19
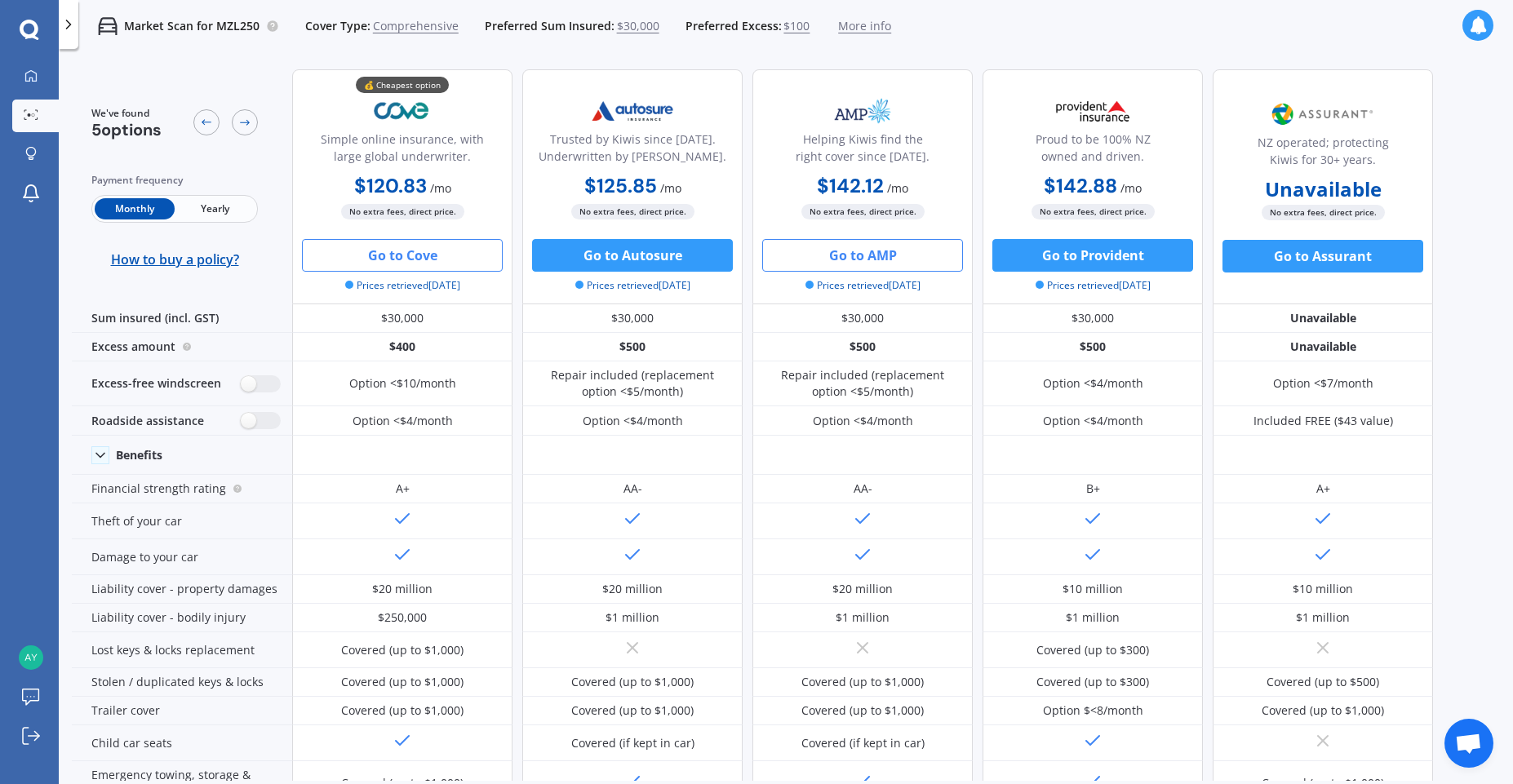
click at [370, 258] on button "Go to Cove" at bounding box center [402, 255] width 201 height 33
